Goal: Task Accomplishment & Management: Manage account settings

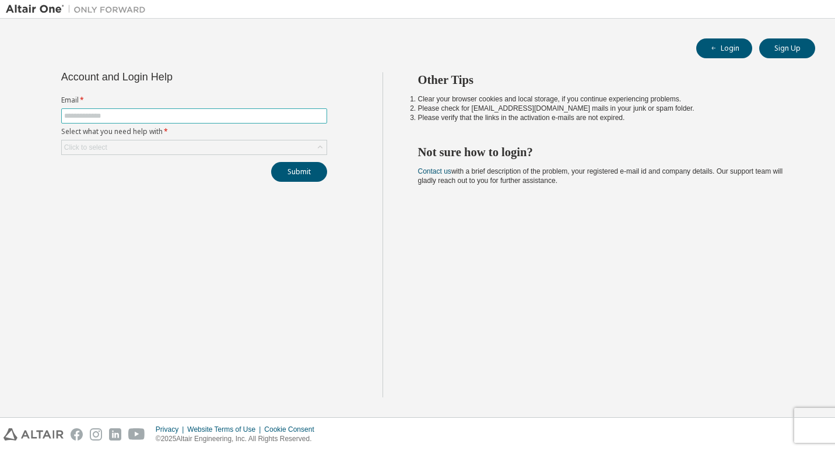
click at [122, 114] on input "text" at bounding box center [194, 115] width 260 height 9
type input "**********"
click at [260, 145] on div "Click to select" at bounding box center [194, 148] width 265 height 14
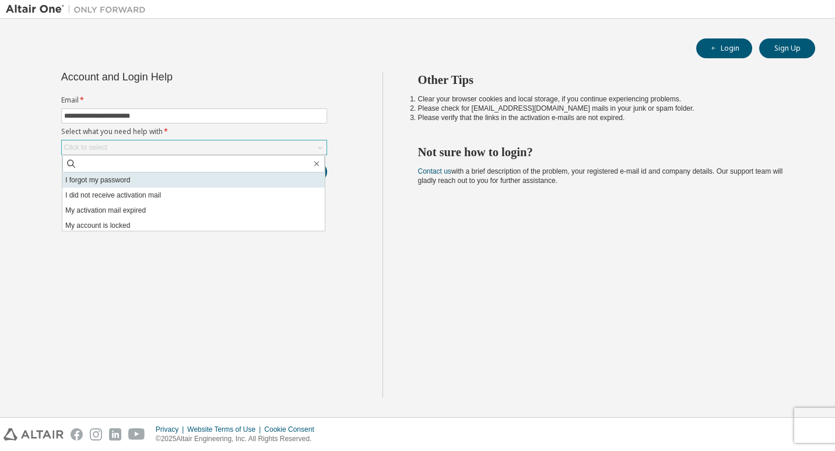
click at [161, 185] on li "I forgot my password" at bounding box center [193, 180] width 262 height 15
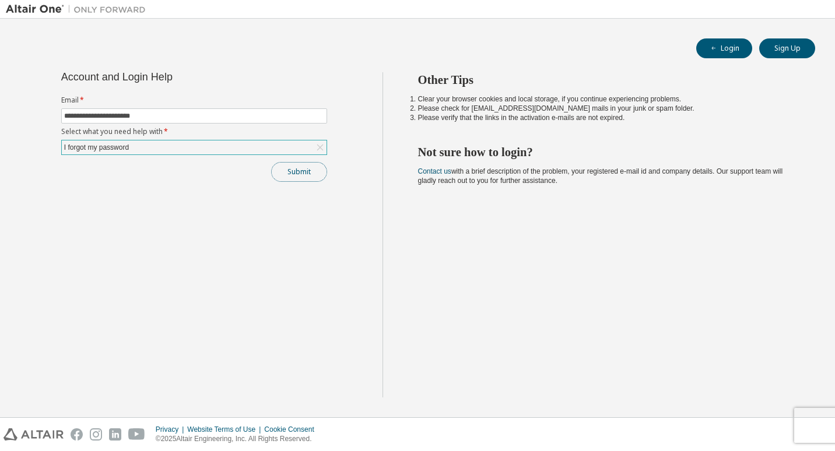
click at [307, 178] on button "Submit" at bounding box center [299, 172] width 56 height 20
click at [303, 177] on button "Submit" at bounding box center [299, 172] width 56 height 20
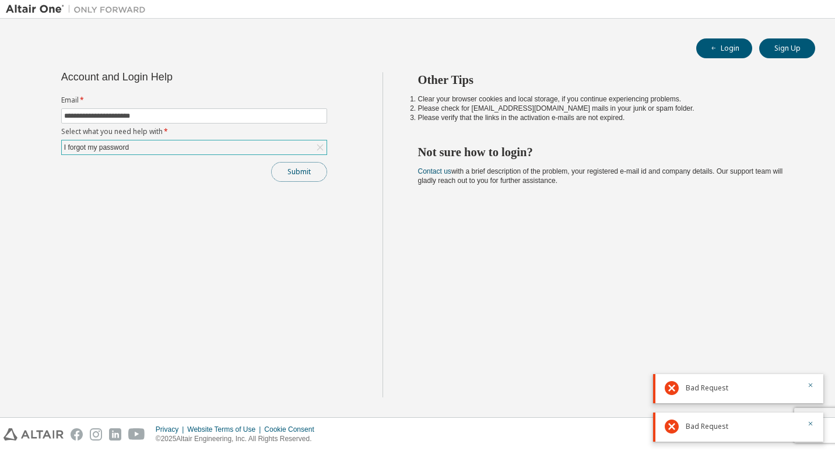
click at [289, 172] on button "Submit" at bounding box center [299, 172] width 56 height 20
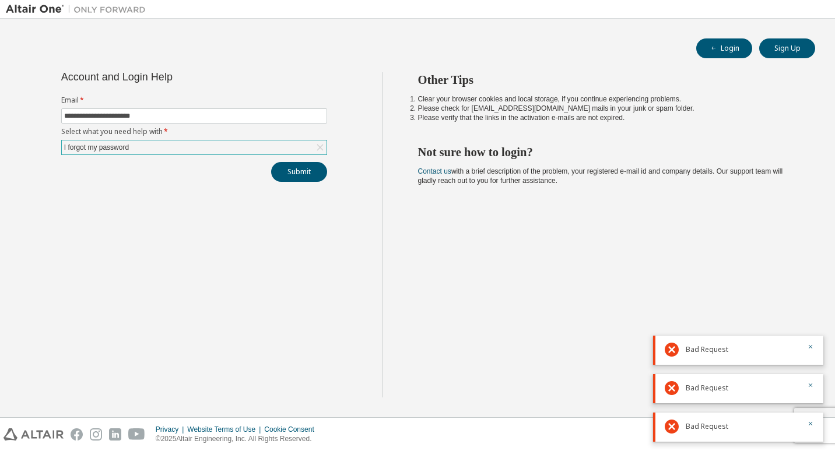
click at [803, 424] on div at bounding box center [807, 427] width 14 height 14
click at [812, 424] on icon "button" at bounding box center [810, 423] width 7 height 7
click at [809, 381] on button "button" at bounding box center [810, 386] width 7 height 10
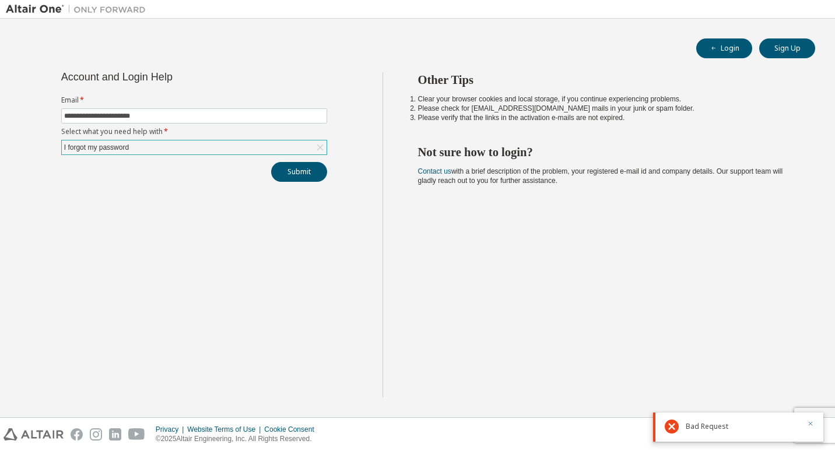
click at [809, 425] on icon "button" at bounding box center [810, 423] width 7 height 7
click at [129, 148] on div "I forgot my password" at bounding box center [96, 147] width 68 height 13
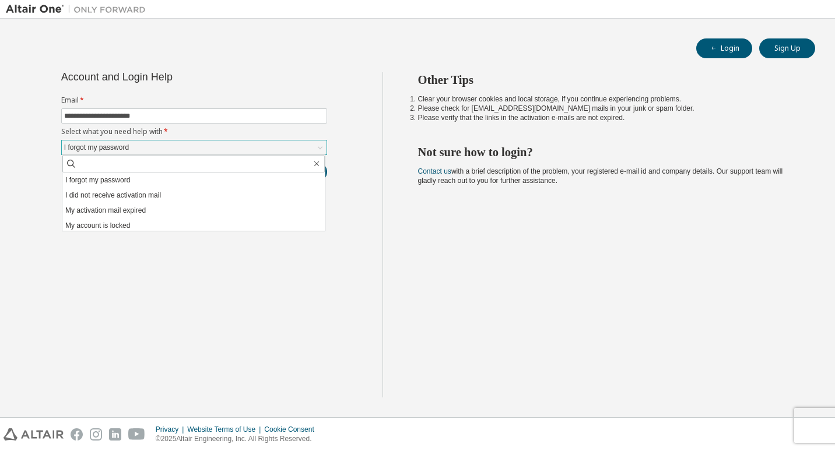
click at [129, 148] on div "I forgot my password" at bounding box center [96, 147] width 68 height 13
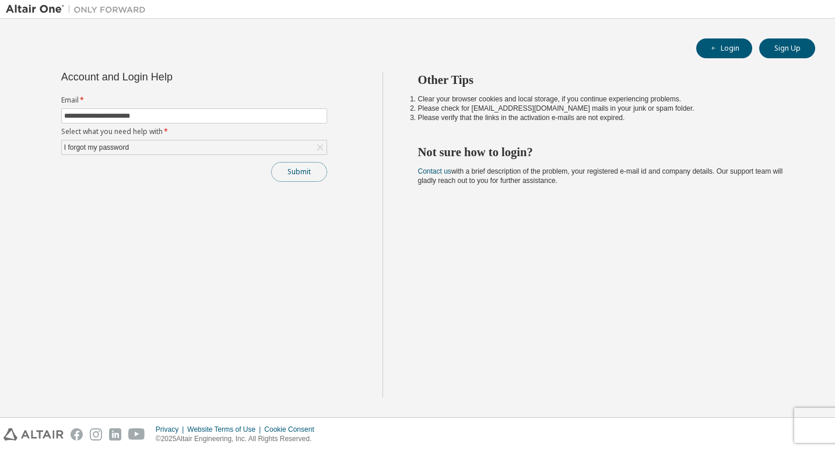
click at [293, 177] on button "Submit" at bounding box center [299, 172] width 56 height 20
click at [292, 174] on button "Submit" at bounding box center [299, 172] width 56 height 20
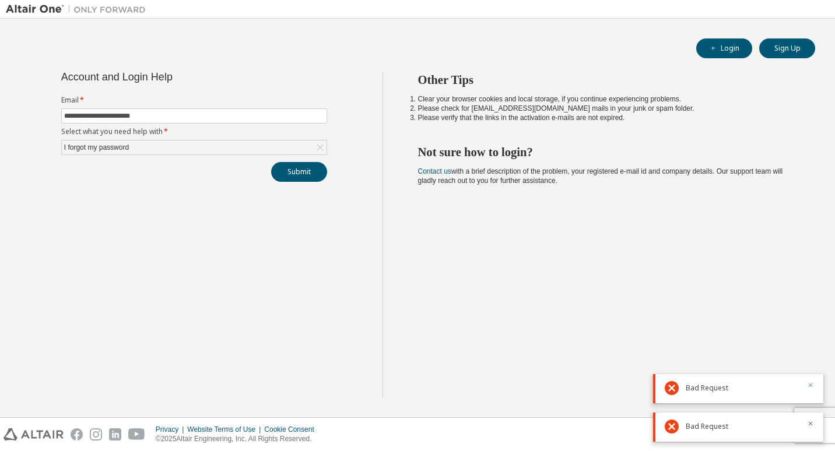
click at [810, 387] on icon "button" at bounding box center [810, 385] width 7 height 7
click at [810, 422] on icon "button" at bounding box center [810, 423] width 7 height 7
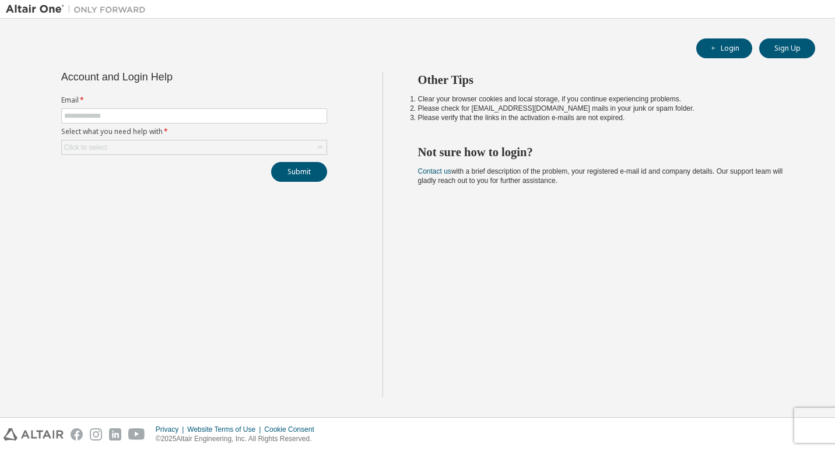
click at [173, 108] on form "Email * Select what you need help with * Click to select" at bounding box center [194, 125] width 266 height 59
click at [173, 118] on input "text" at bounding box center [194, 115] width 260 height 9
type input "**********"
click at [168, 146] on div "Click to select" at bounding box center [194, 148] width 265 height 14
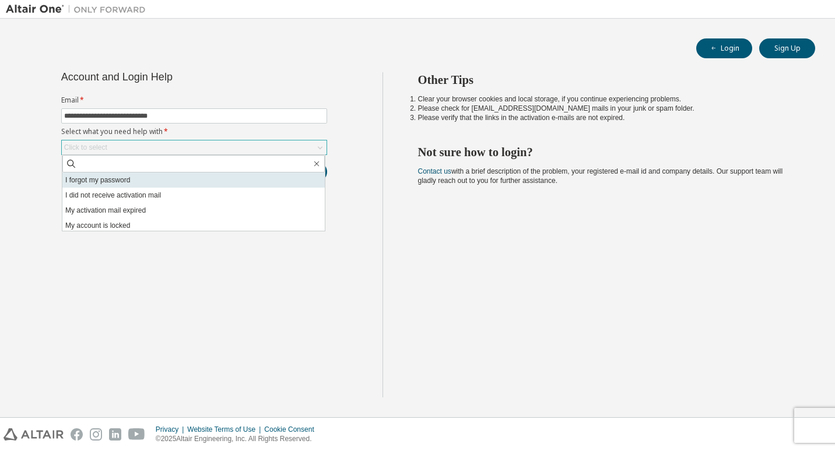
click at [180, 184] on li "I forgot my password" at bounding box center [193, 180] width 262 height 15
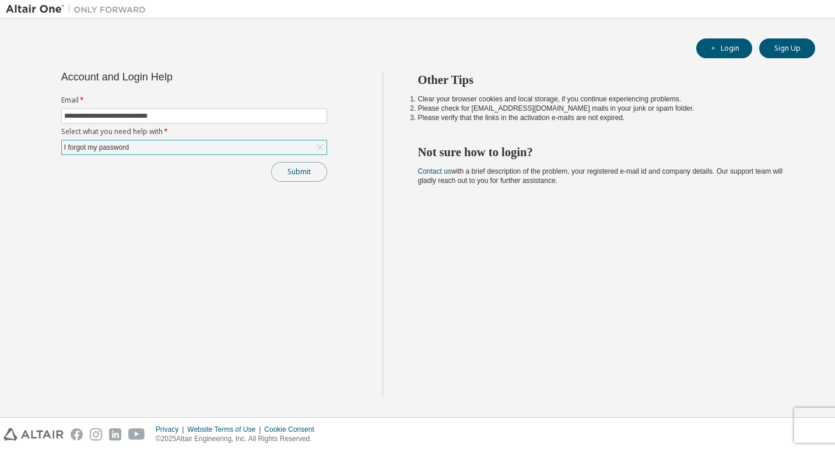
click at [303, 170] on button "Submit" at bounding box center [299, 172] width 56 height 20
